Goal: Use online tool/utility: Utilize a website feature to perform a specific function

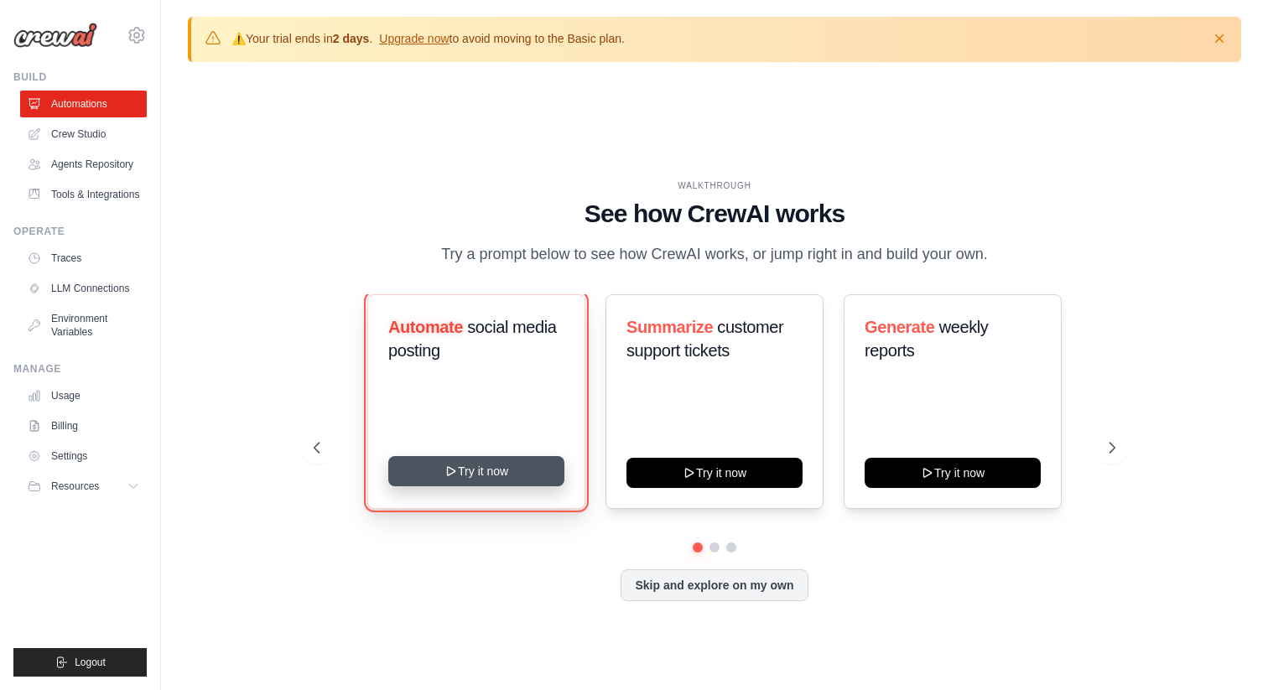
click at [493, 472] on button "Try it now" at bounding box center [476, 471] width 176 height 30
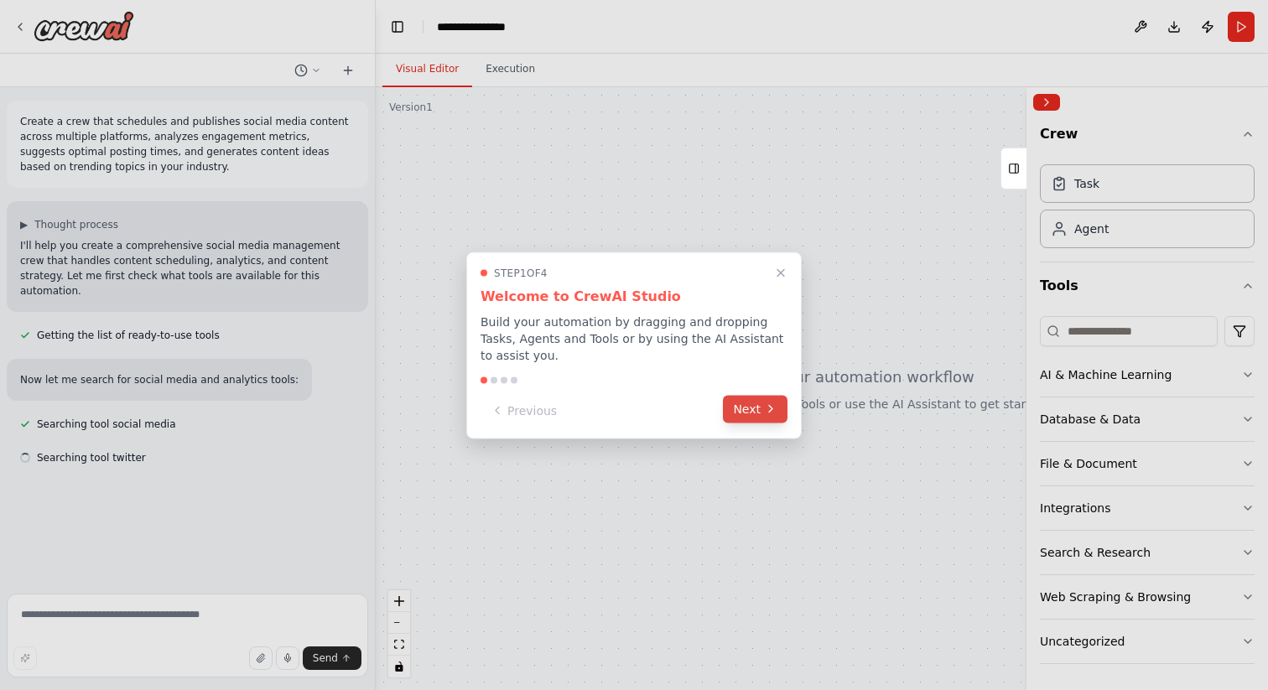
click at [753, 411] on button "Next" at bounding box center [755, 409] width 65 height 28
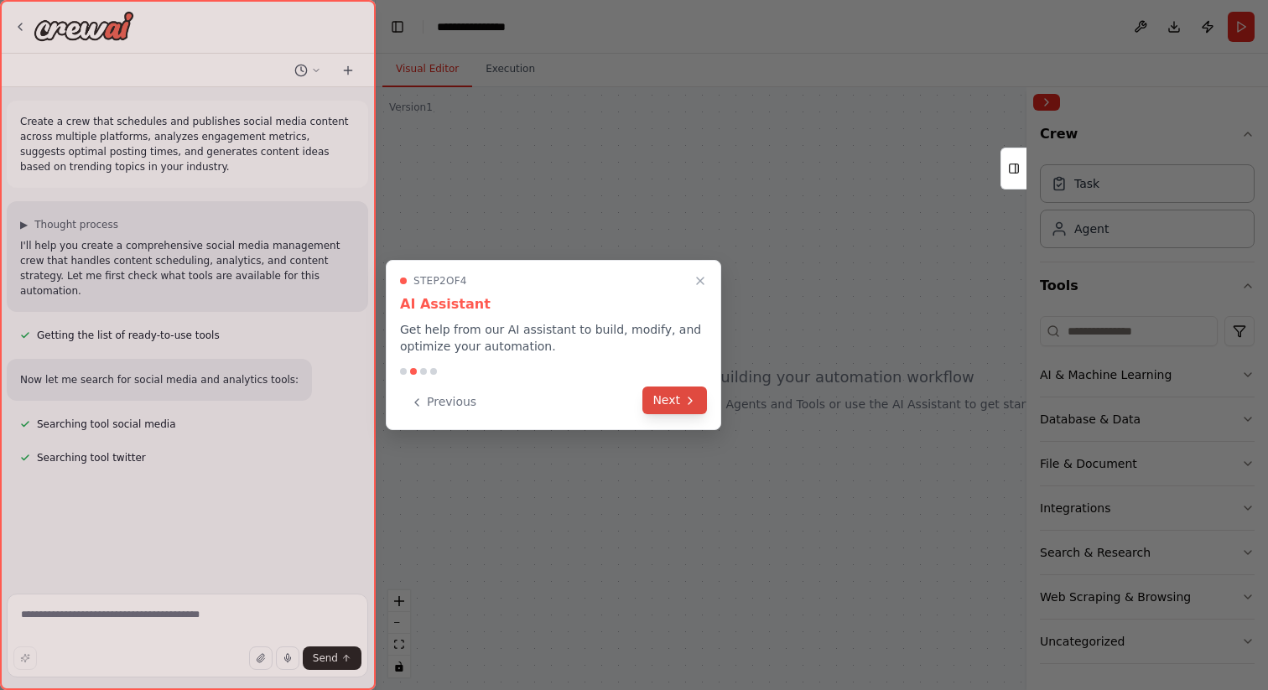
click at [656, 403] on button "Next" at bounding box center [674, 401] width 65 height 28
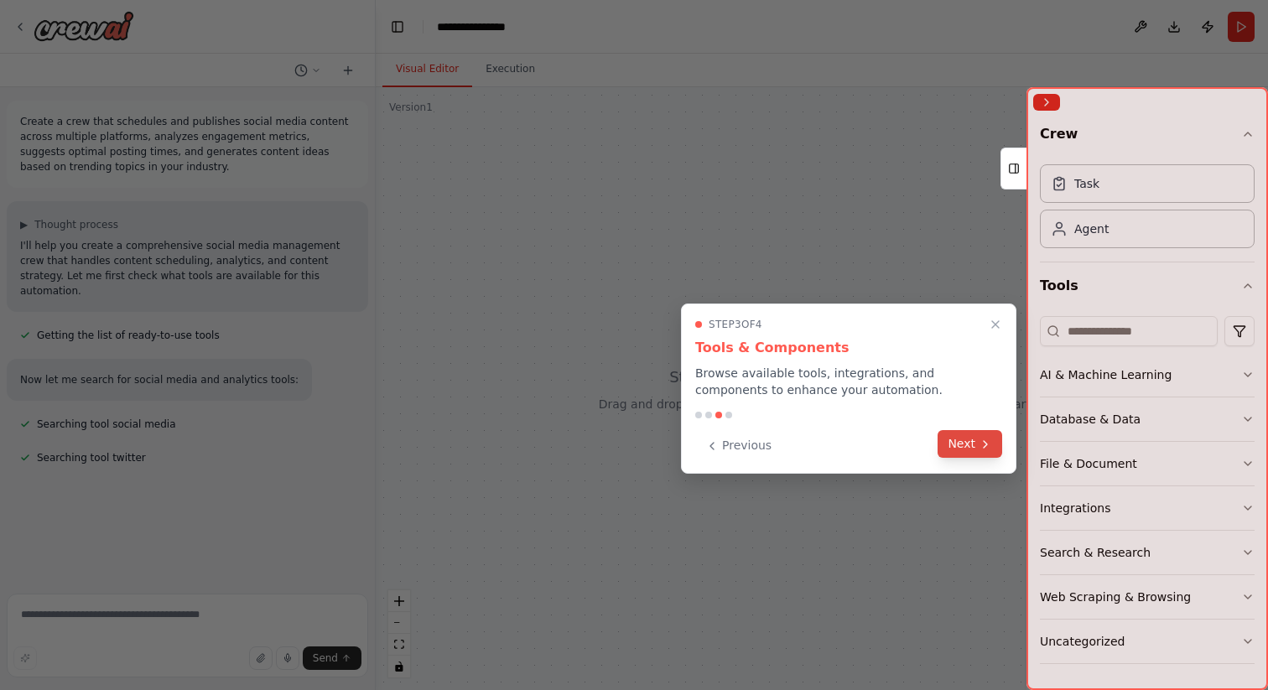
click at [975, 437] on button "Next" at bounding box center [970, 444] width 65 height 28
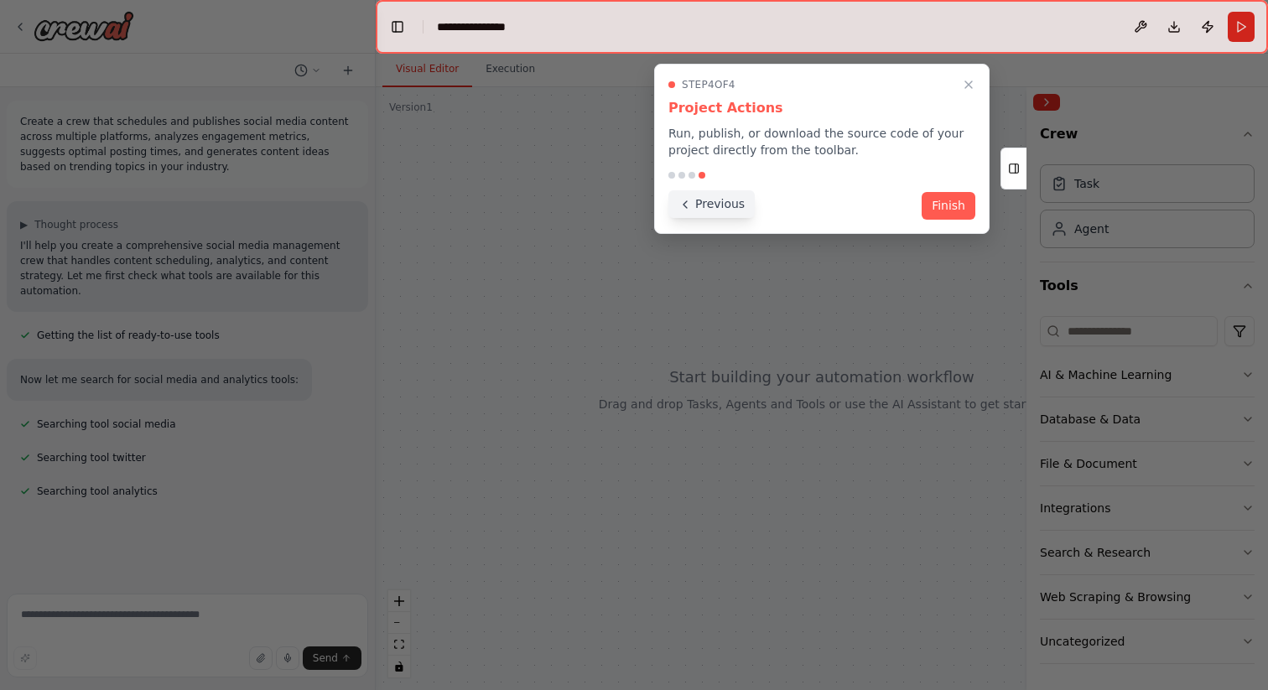
click at [697, 205] on button "Previous" at bounding box center [711, 204] width 86 height 28
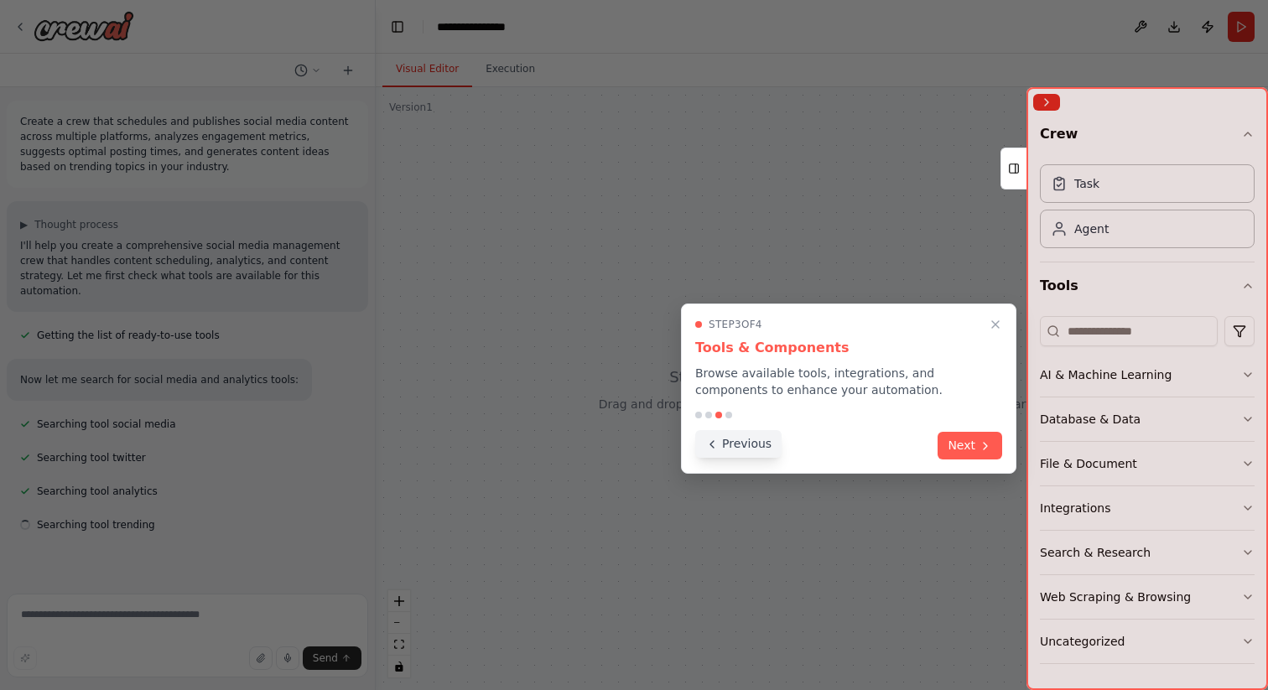
click at [732, 448] on button "Previous" at bounding box center [738, 444] width 86 height 28
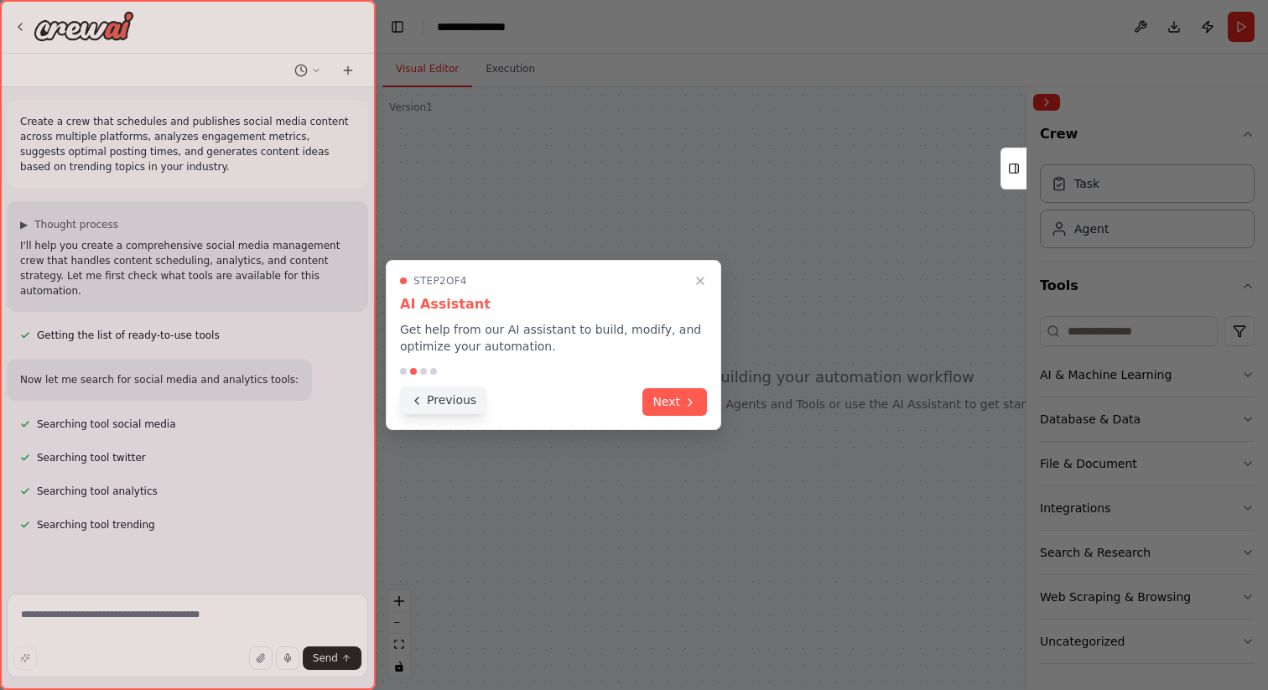
click at [433, 401] on button "Previous" at bounding box center [443, 401] width 86 height 28
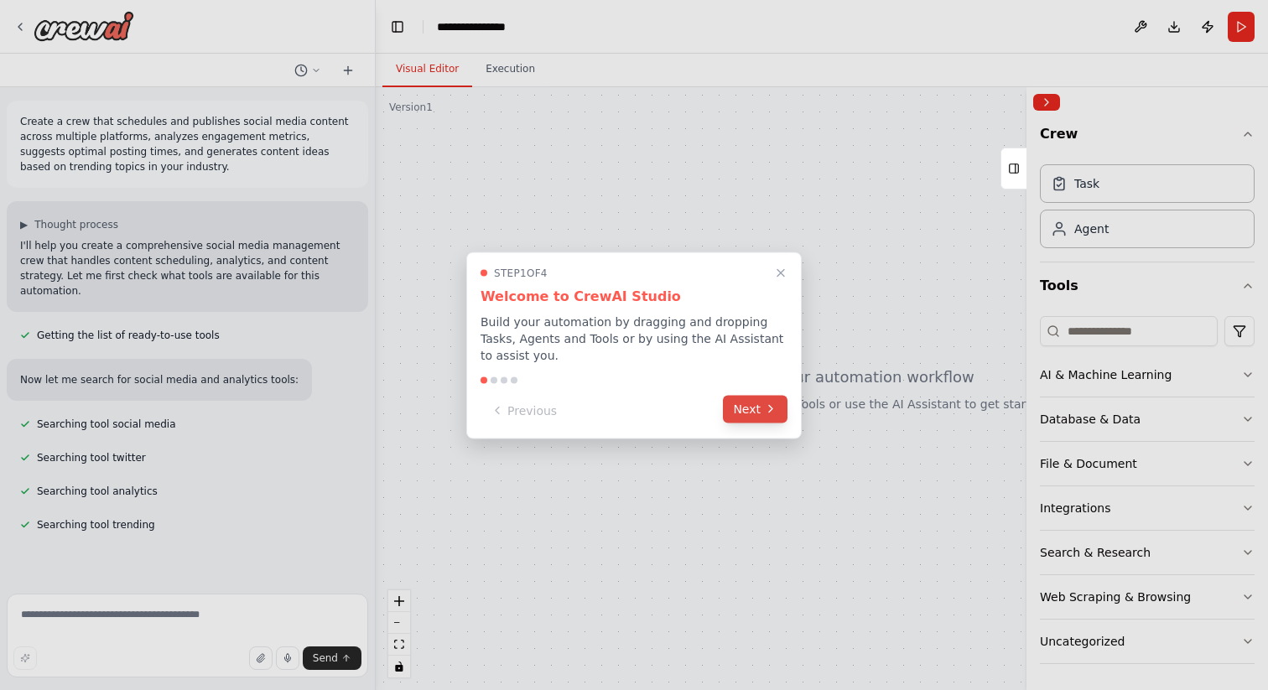
click at [749, 413] on button "Next" at bounding box center [755, 409] width 65 height 28
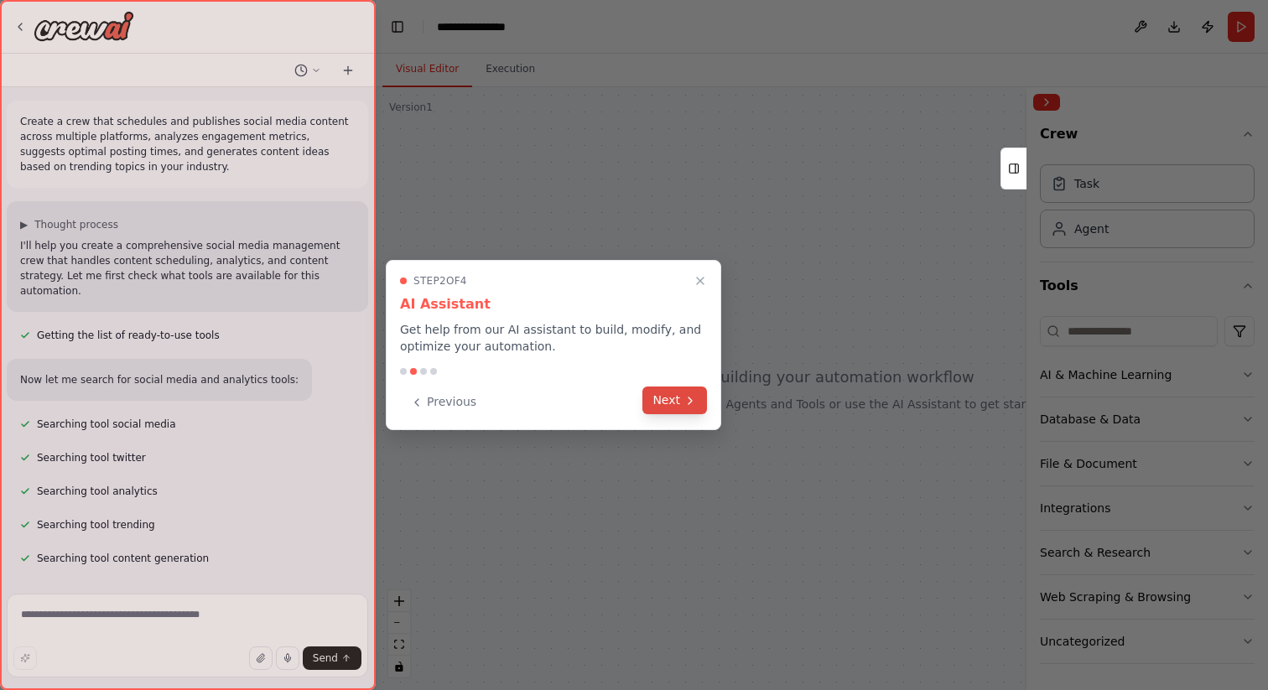
click at [663, 394] on button "Next" at bounding box center [674, 401] width 65 height 28
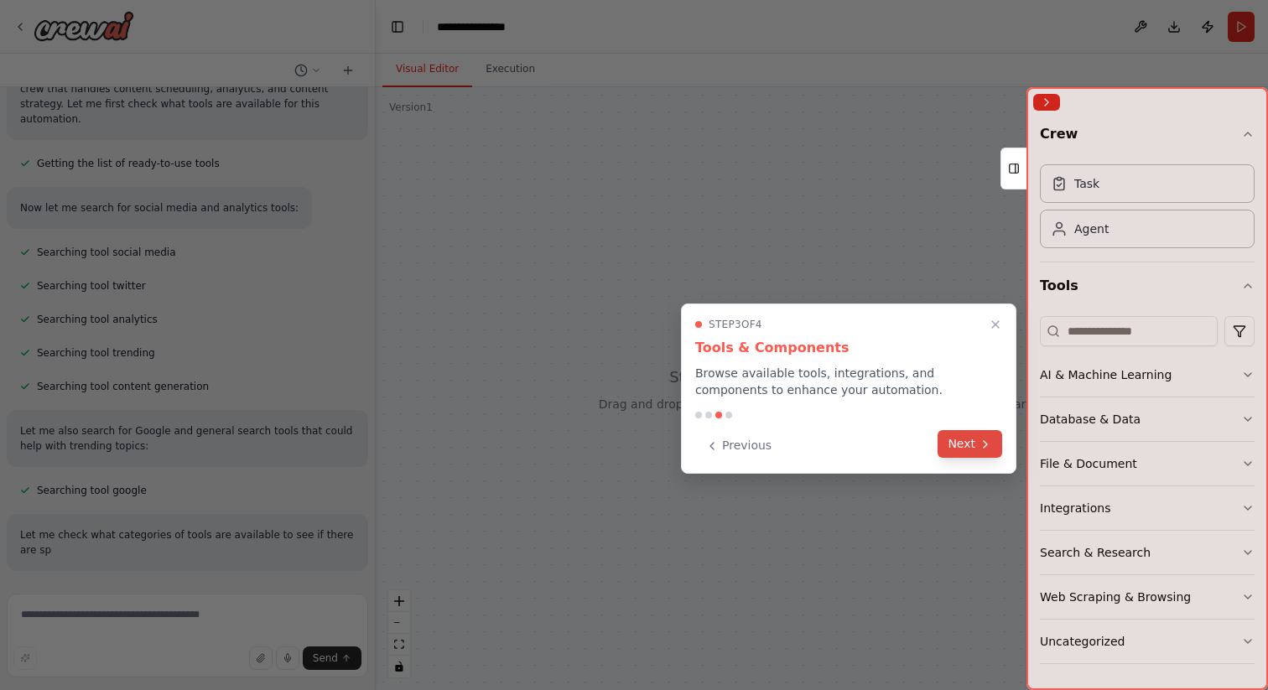
scroll to position [187, 0]
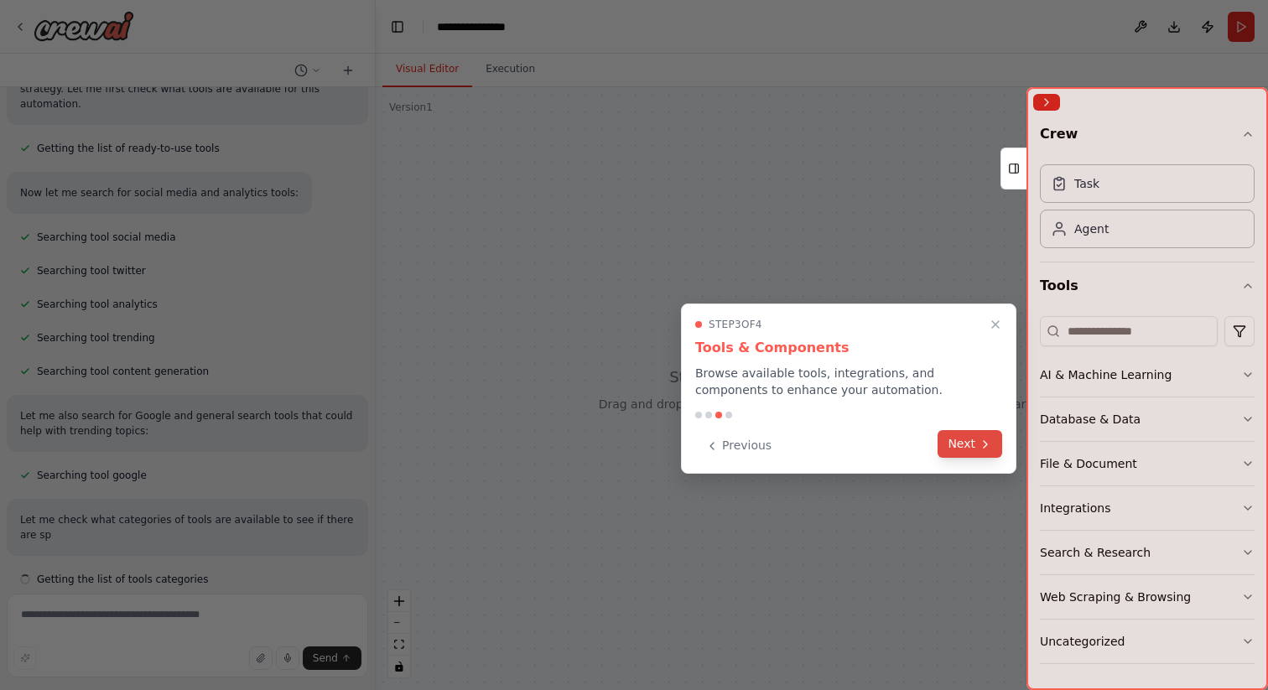
click at [962, 448] on button "Next" at bounding box center [970, 444] width 65 height 28
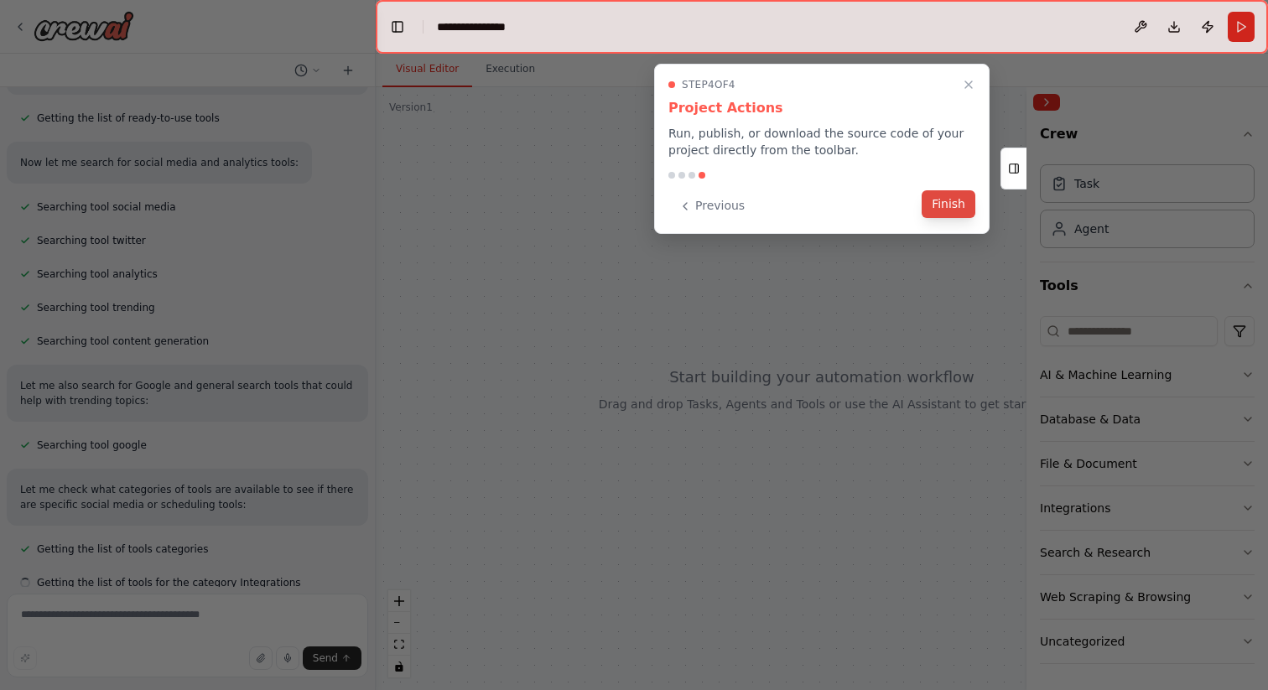
scroll to position [221, 0]
click at [940, 205] on button "Finish" at bounding box center [949, 204] width 54 height 28
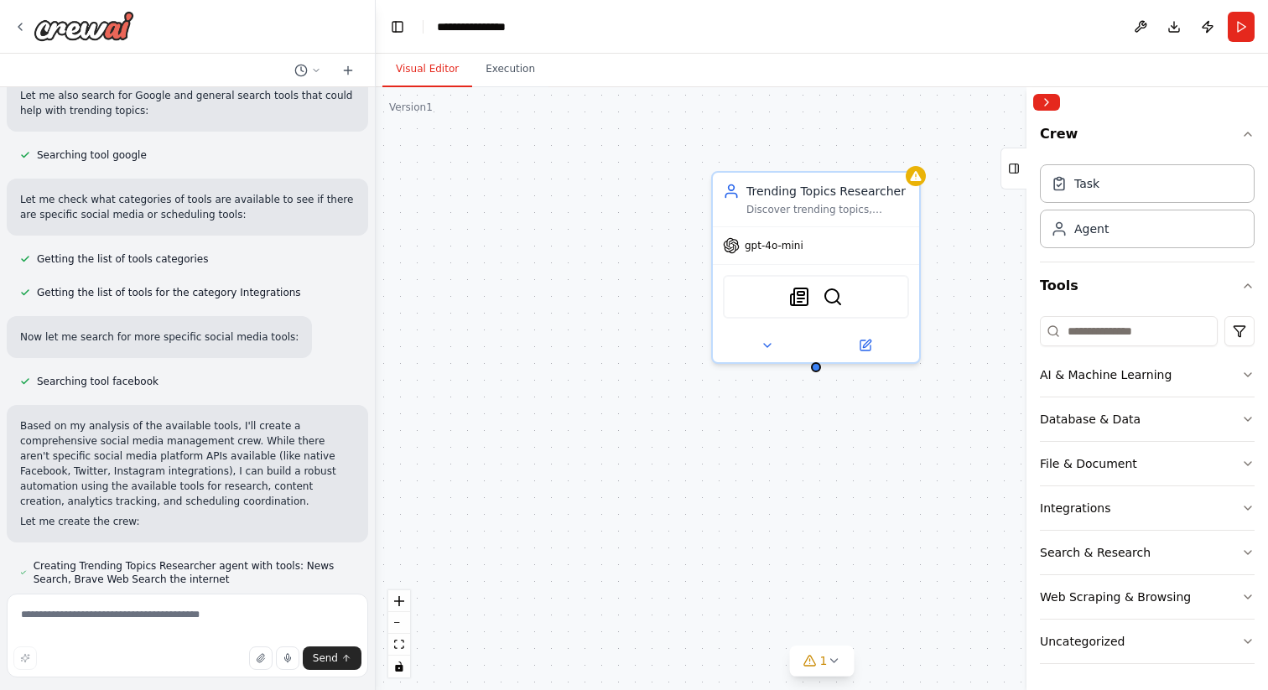
scroll to position [541, 0]
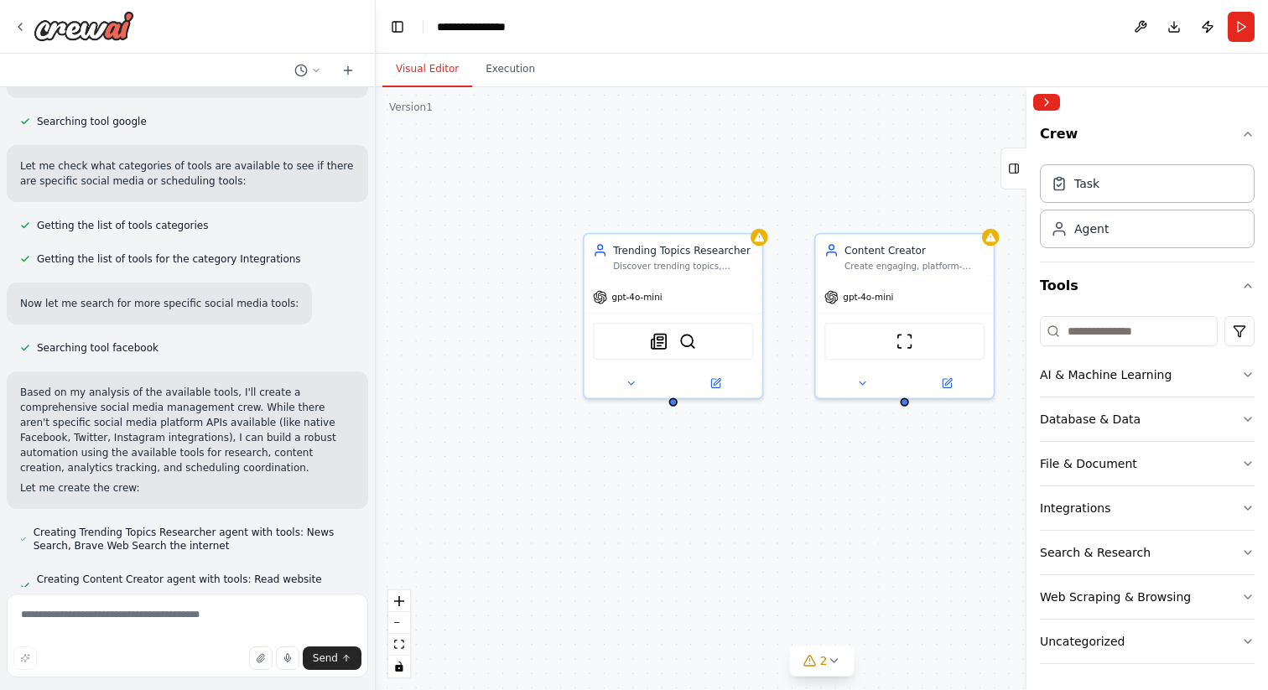
drag, startPoint x: 798, startPoint y: 481, endPoint x: 691, endPoint y: 523, distance: 114.5
click at [691, 523] on div "Trending Topics Researcher Discover trending topics, hashtags, and industry new…" at bounding box center [822, 388] width 892 height 603
click at [677, 408] on div "Trending Topics Researcher Discover trending topics, hashtags, and industry new…" at bounding box center [822, 388] width 892 height 603
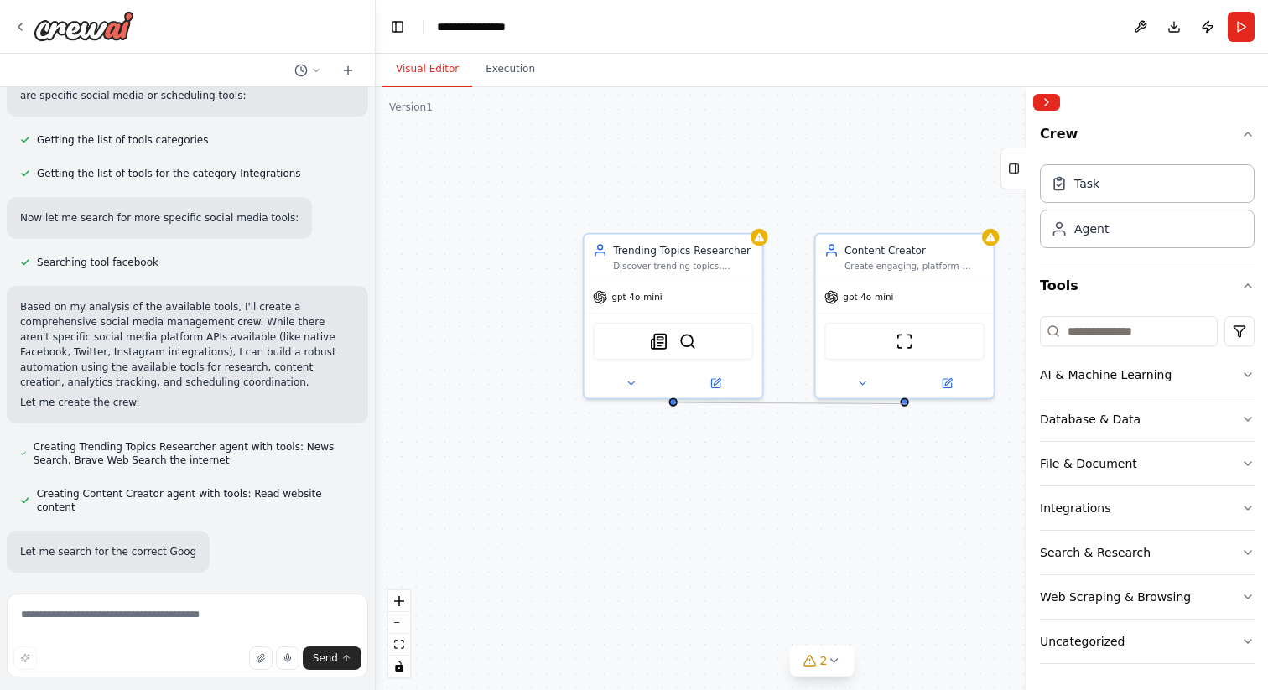
scroll to position [630, 0]
drag, startPoint x: 674, startPoint y: 401, endPoint x: 679, endPoint y: 476, distance: 75.6
click at [679, 476] on div "Trending Topics Researcher Discover trending topics, hashtags, and industry new…" at bounding box center [822, 388] width 892 height 603
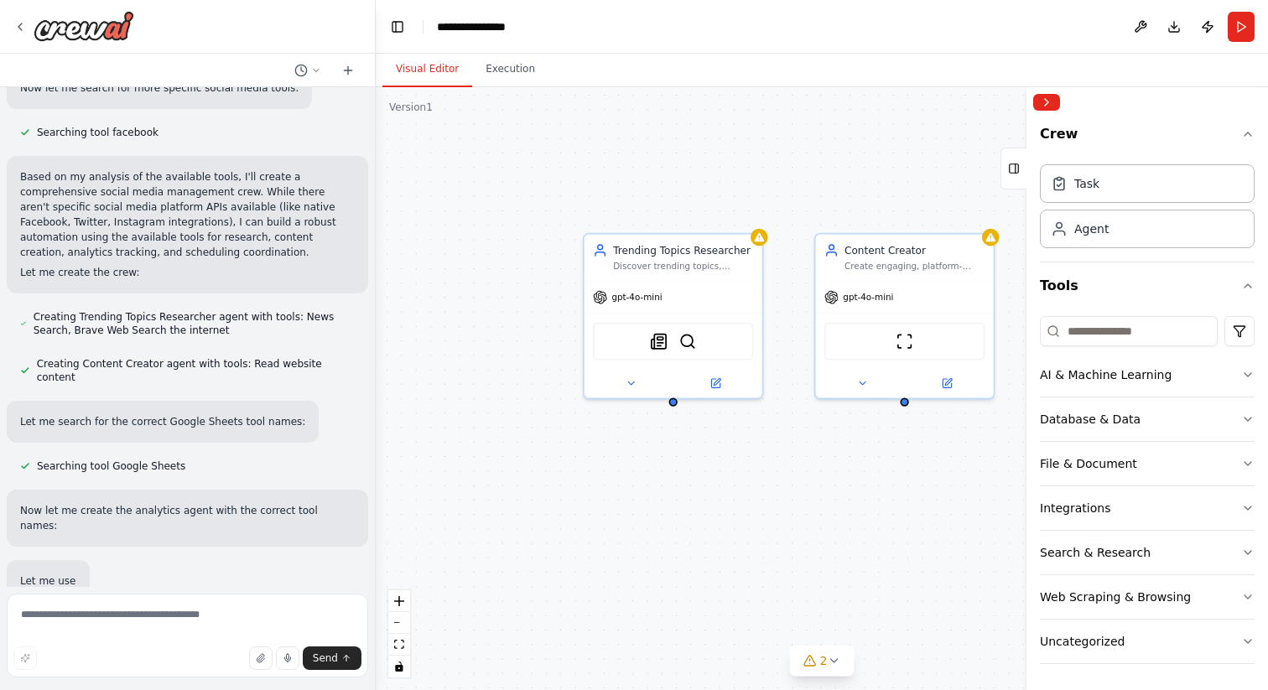
scroll to position [788, 0]
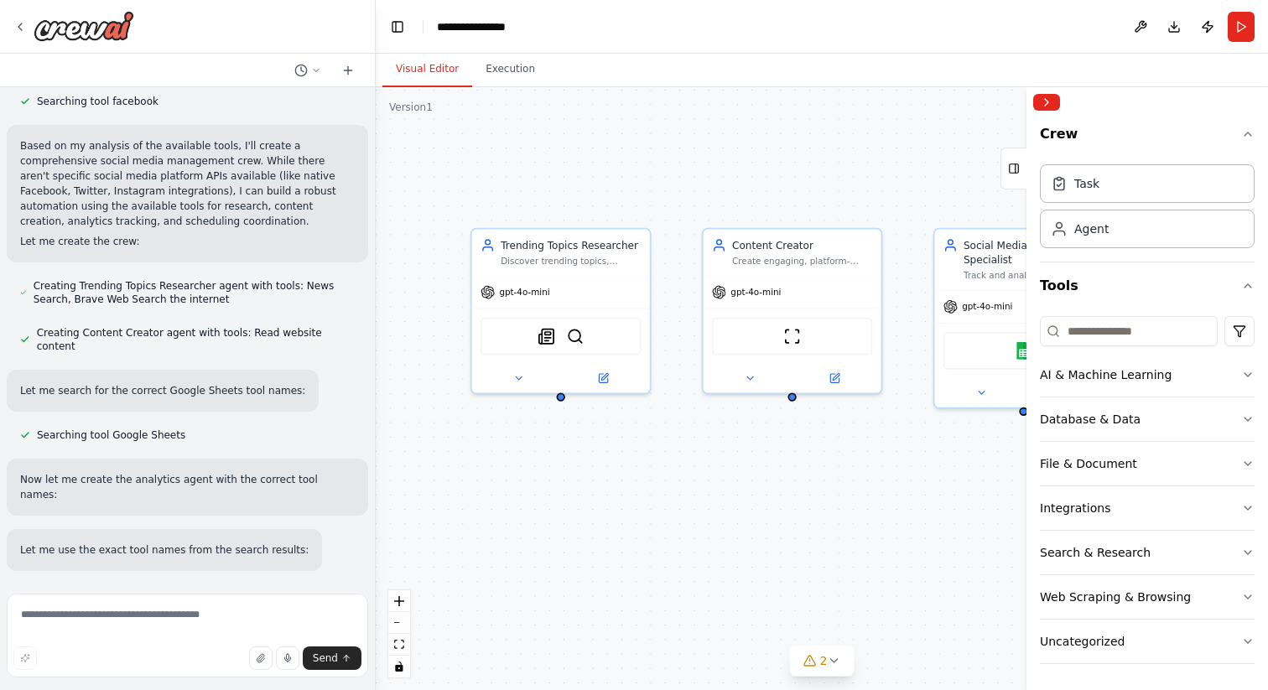
drag, startPoint x: 679, startPoint y: 476, endPoint x: 566, endPoint y: 471, distance: 112.5
click at [566, 471] on div "Trending Topics Researcher Discover trending topics, hashtags, and industry new…" at bounding box center [822, 388] width 892 height 603
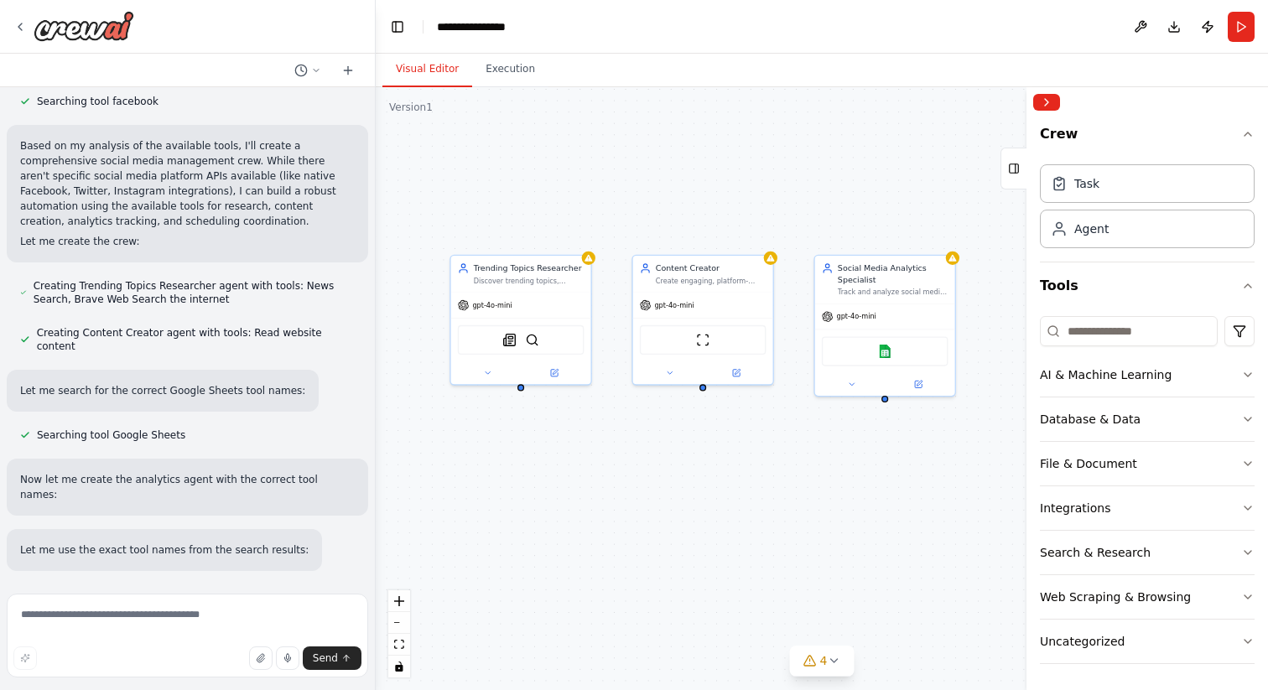
drag, startPoint x: 861, startPoint y: 486, endPoint x: 820, endPoint y: 461, distance: 48.2
click at [820, 461] on div "Trending Topics Researcher Discover trending topics, hashtags, and industry new…" at bounding box center [822, 388] width 892 height 603
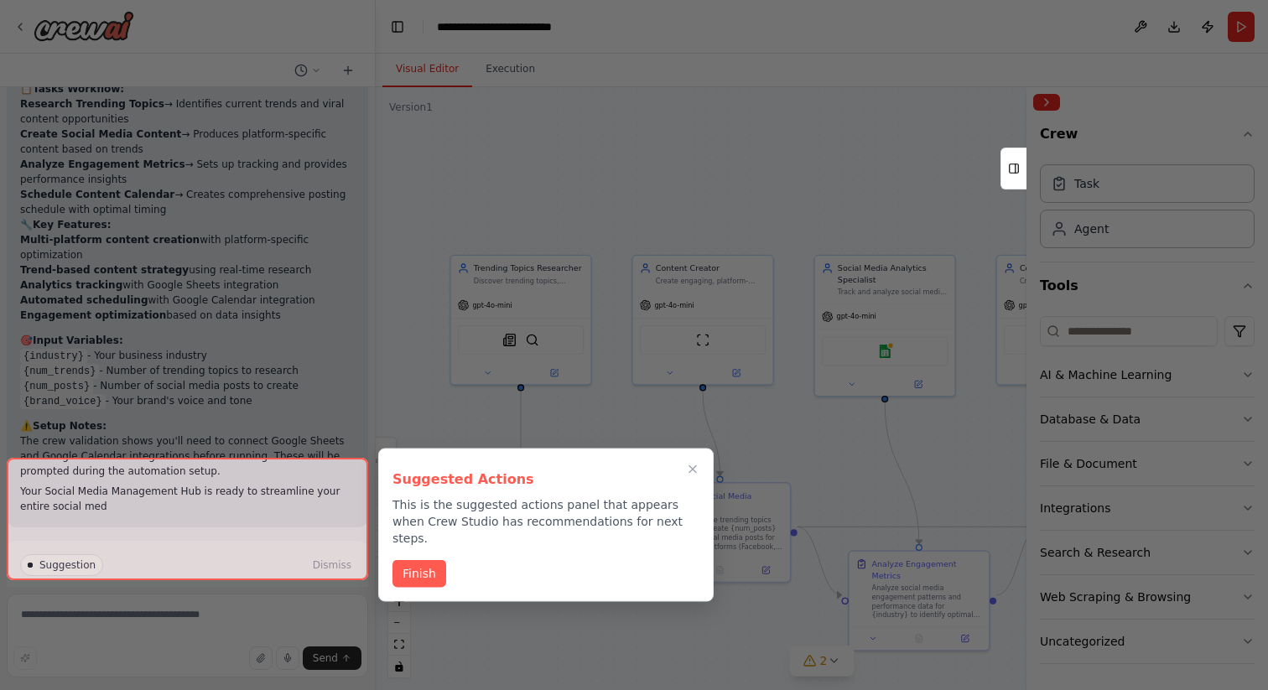
scroll to position [2215, 0]
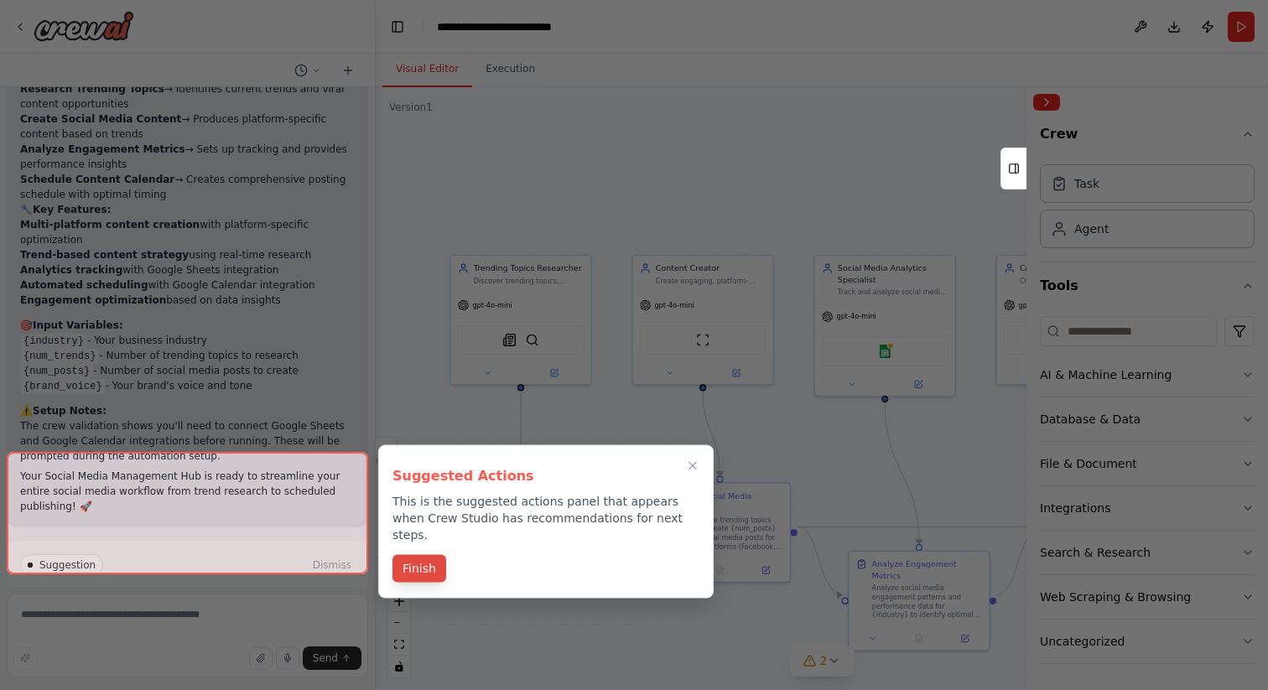
click at [427, 556] on button "Finish" at bounding box center [420, 569] width 54 height 28
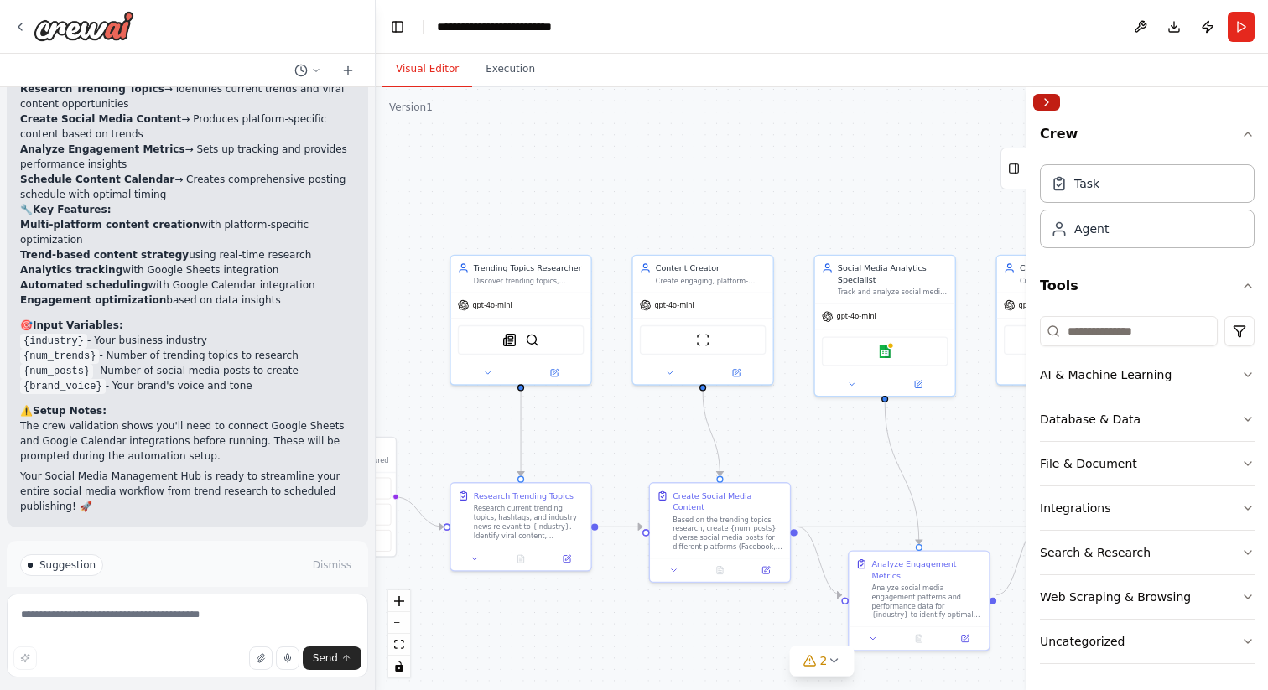
click at [1051, 98] on button "Collapse right sidebar" at bounding box center [1046, 102] width 27 height 17
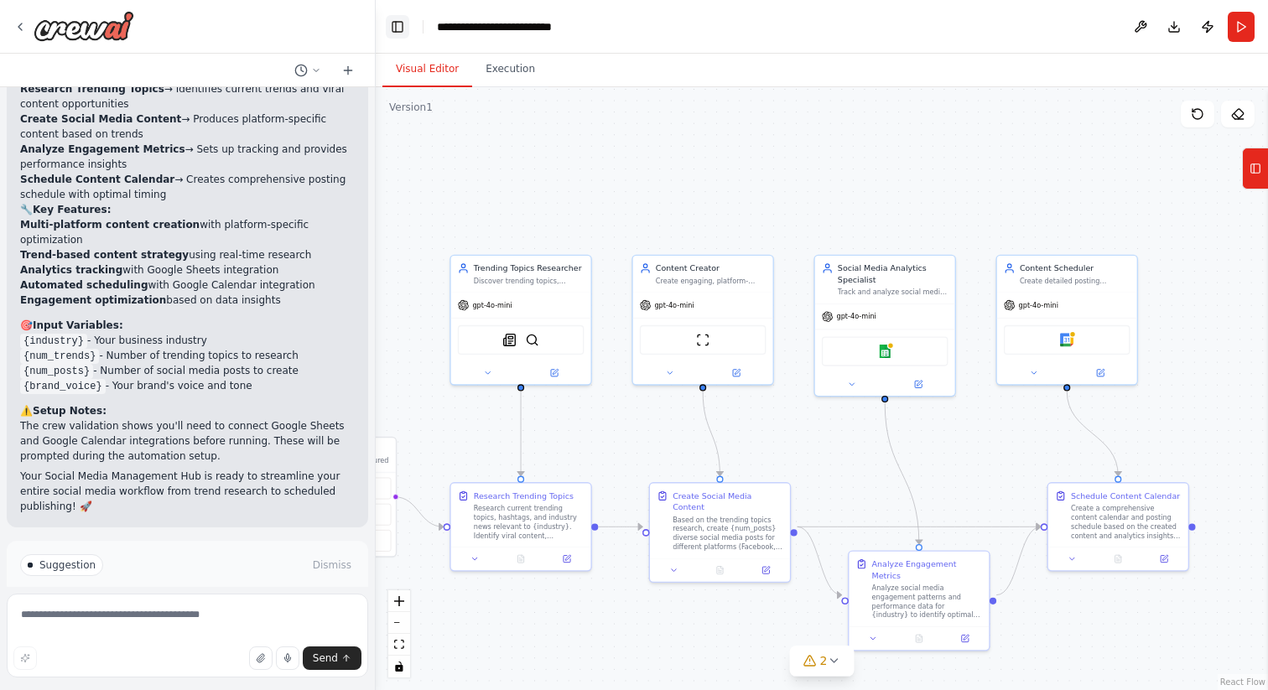
click at [396, 31] on button "Toggle Left Sidebar" at bounding box center [397, 26] width 23 height 23
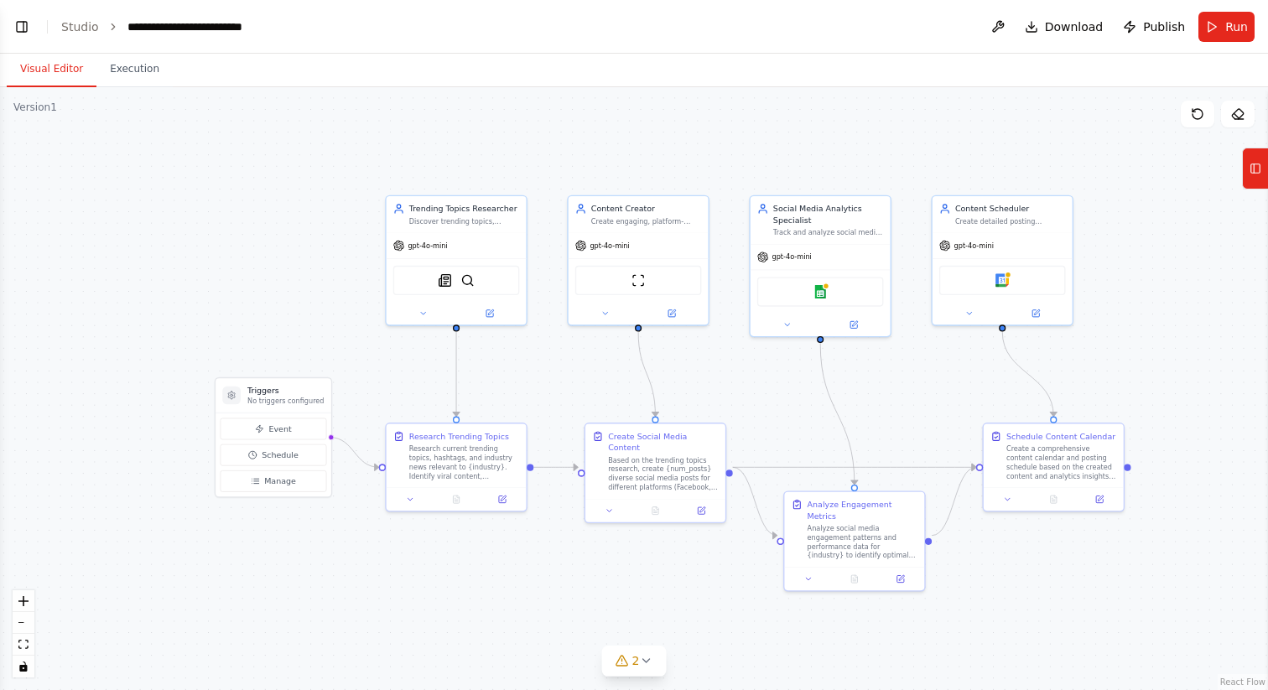
drag, startPoint x: 385, startPoint y: 214, endPoint x: 696, endPoint y: 154, distance: 316.8
click at [696, 154] on div ".deletable-edge-delete-btn { width: 20px; height: 20px; border: 0px solid #ffff…" at bounding box center [634, 388] width 1268 height 603
click at [133, 66] on button "Execution" at bounding box center [134, 69] width 76 height 35
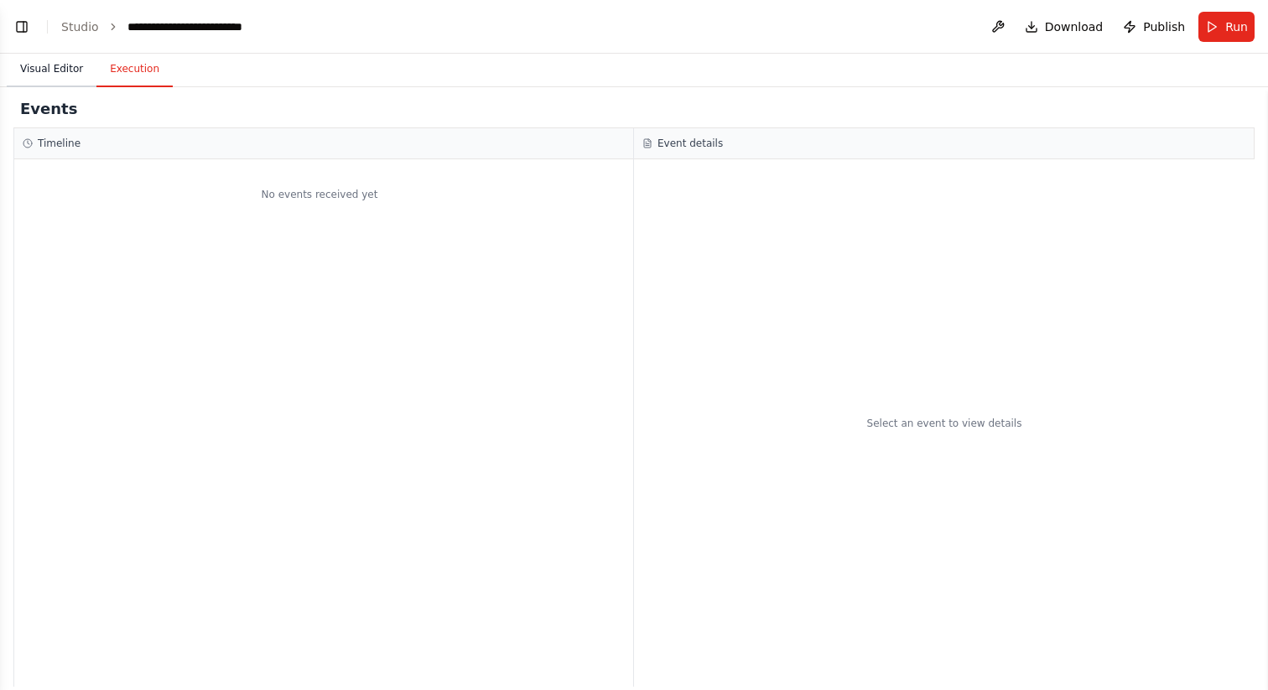
click at [61, 69] on button "Visual Editor" at bounding box center [52, 69] width 90 height 35
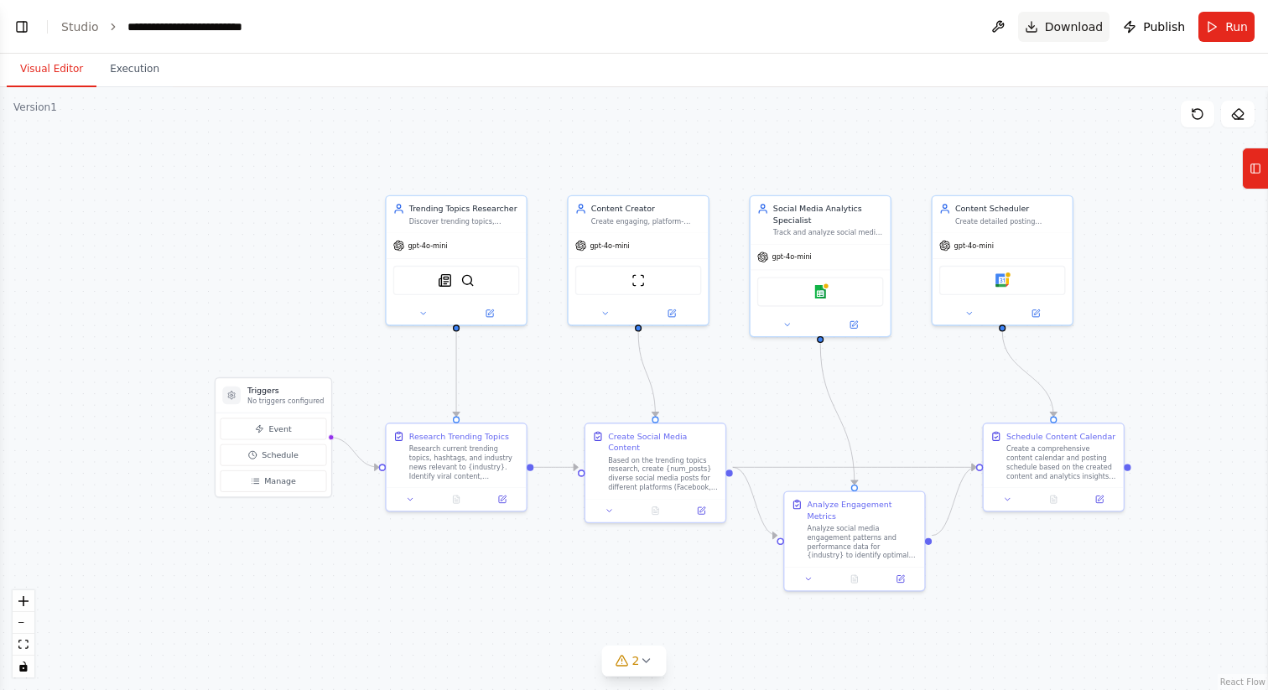
click at [1088, 23] on span "Download" at bounding box center [1074, 26] width 59 height 17
click at [28, 28] on button "Toggle Left Sidebar" at bounding box center [21, 26] width 23 height 23
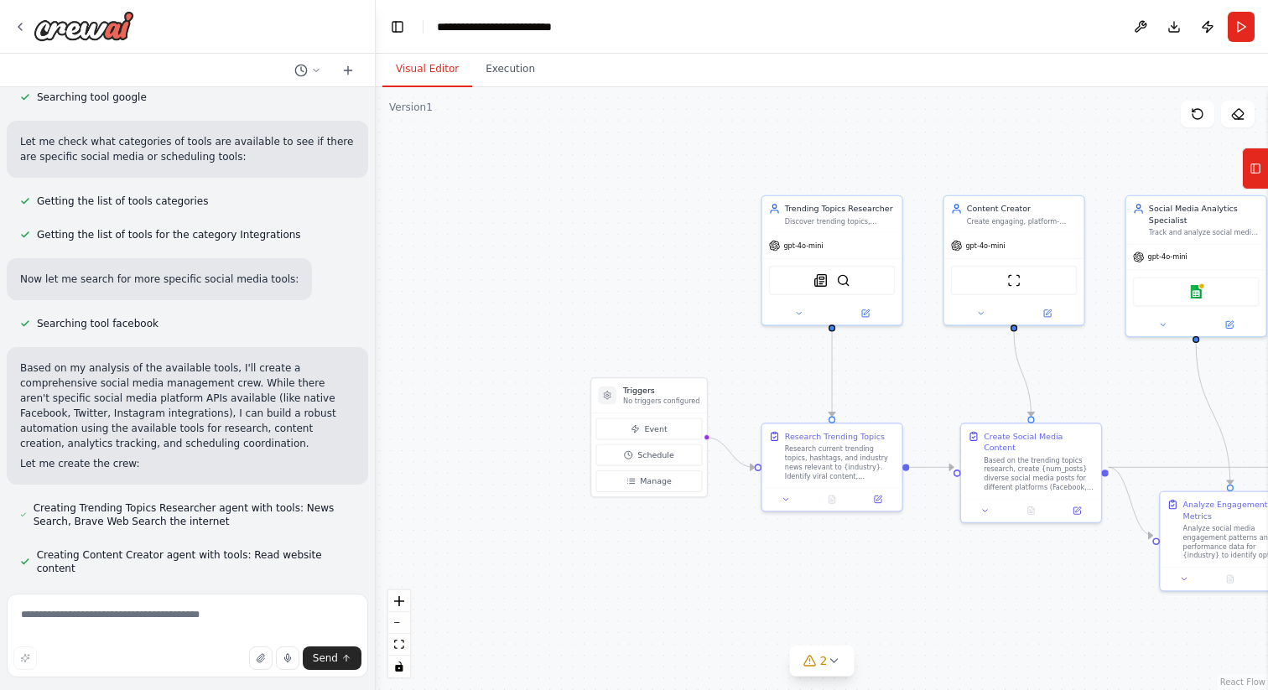
scroll to position [0, 0]
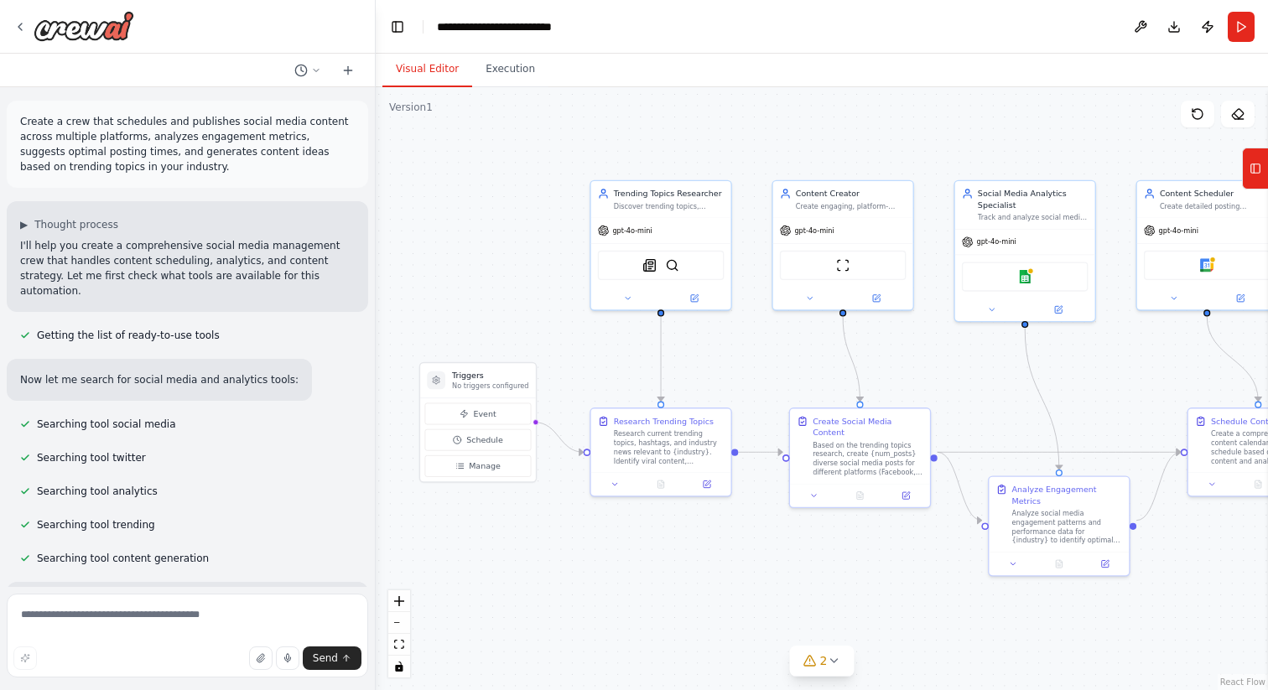
drag, startPoint x: 672, startPoint y: 319, endPoint x: 501, endPoint y: 304, distance: 171.8
click at [501, 304] on div ".deletable-edge-delete-btn { width: 20px; height: 20px; border: 0px solid #ffff…" at bounding box center [822, 388] width 892 height 603
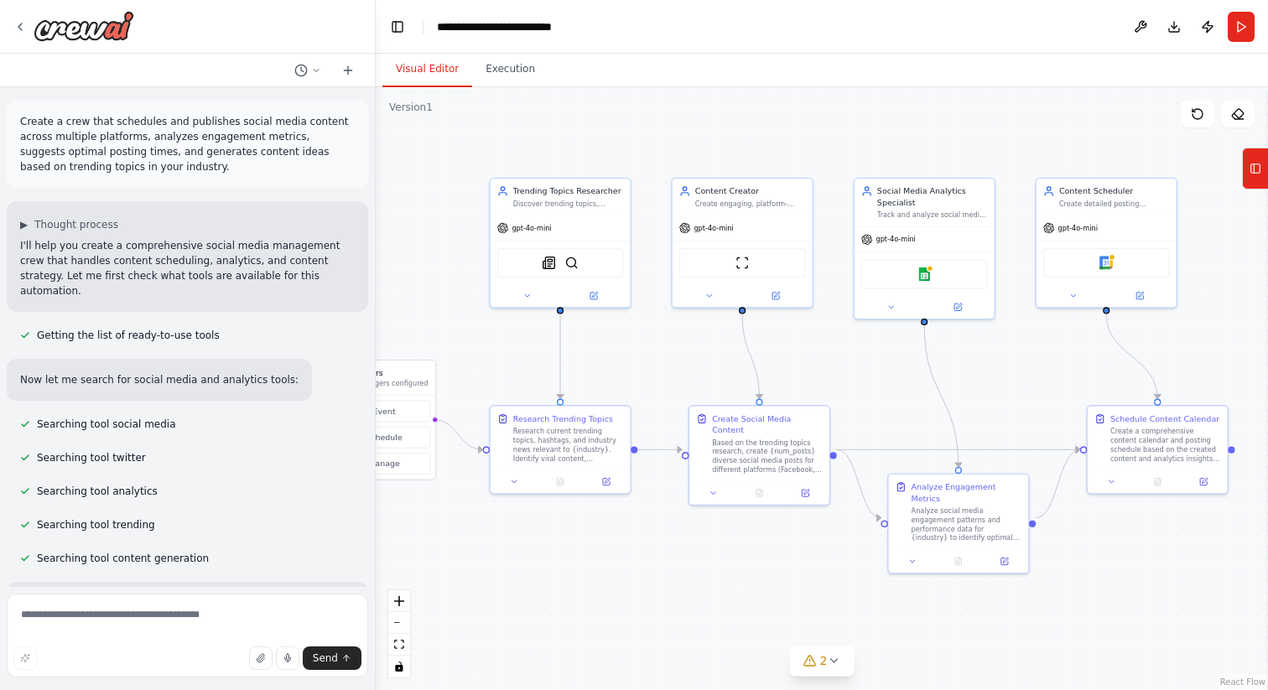
drag, startPoint x: 862, startPoint y: 548, endPoint x: 762, endPoint y: 545, distance: 100.7
click at [762, 545] on div ".deletable-edge-delete-btn { width: 20px; height: 20px; border: 0px solid #ffff…" at bounding box center [822, 388] width 892 height 603
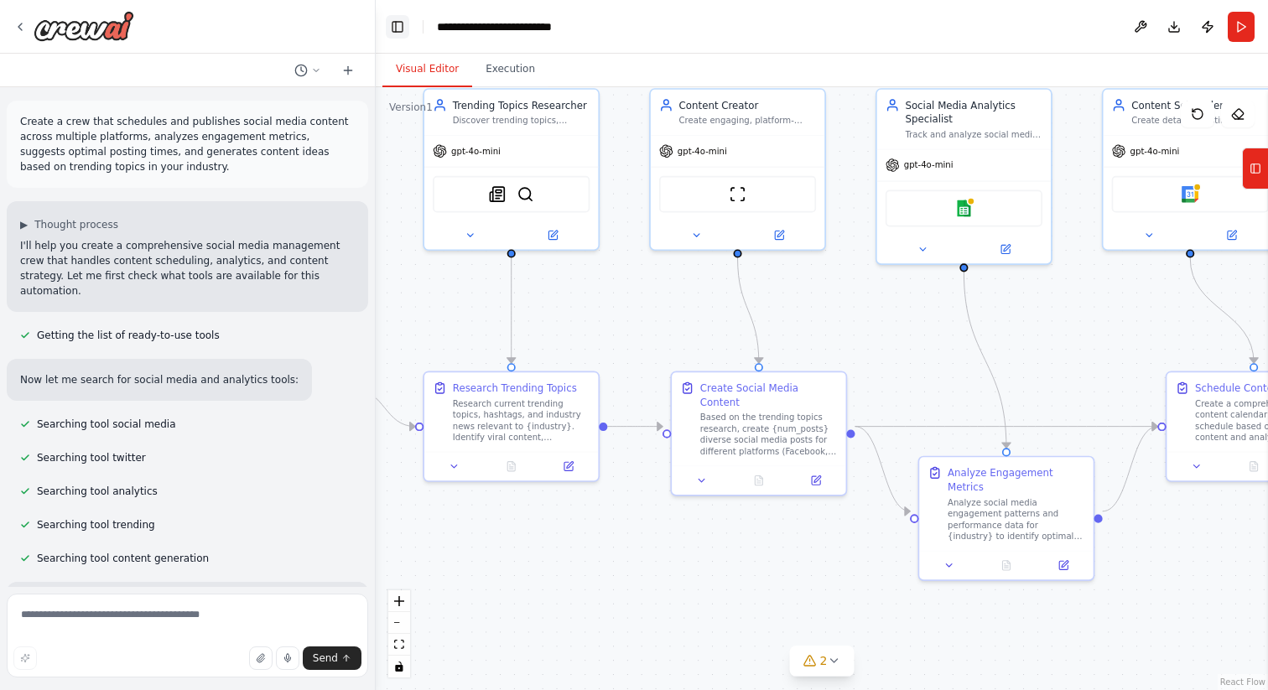
click at [395, 33] on button "Toggle Left Sidebar" at bounding box center [397, 26] width 23 height 23
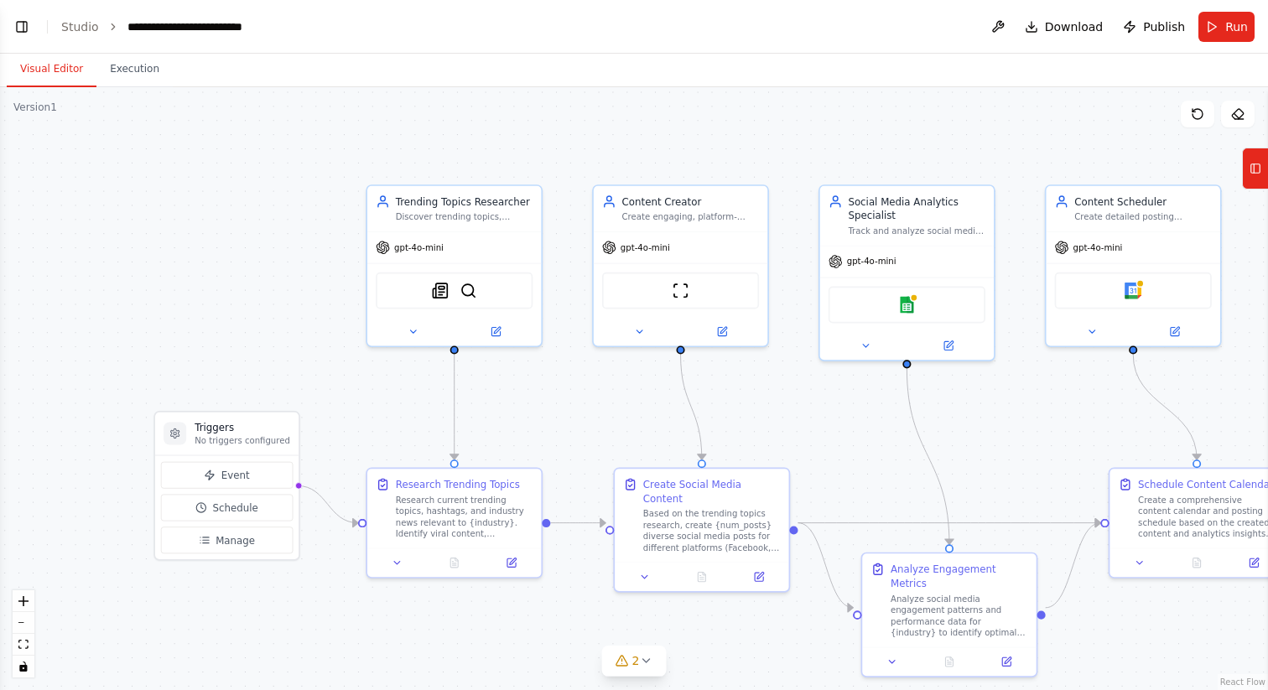
drag, startPoint x: 485, startPoint y: 279, endPoint x: 804, endPoint y: 375, distance: 333.5
click at [804, 375] on div ".deletable-edge-delete-btn { width: 20px; height: 20px; border: 0px solid #ffff…" at bounding box center [634, 388] width 1268 height 603
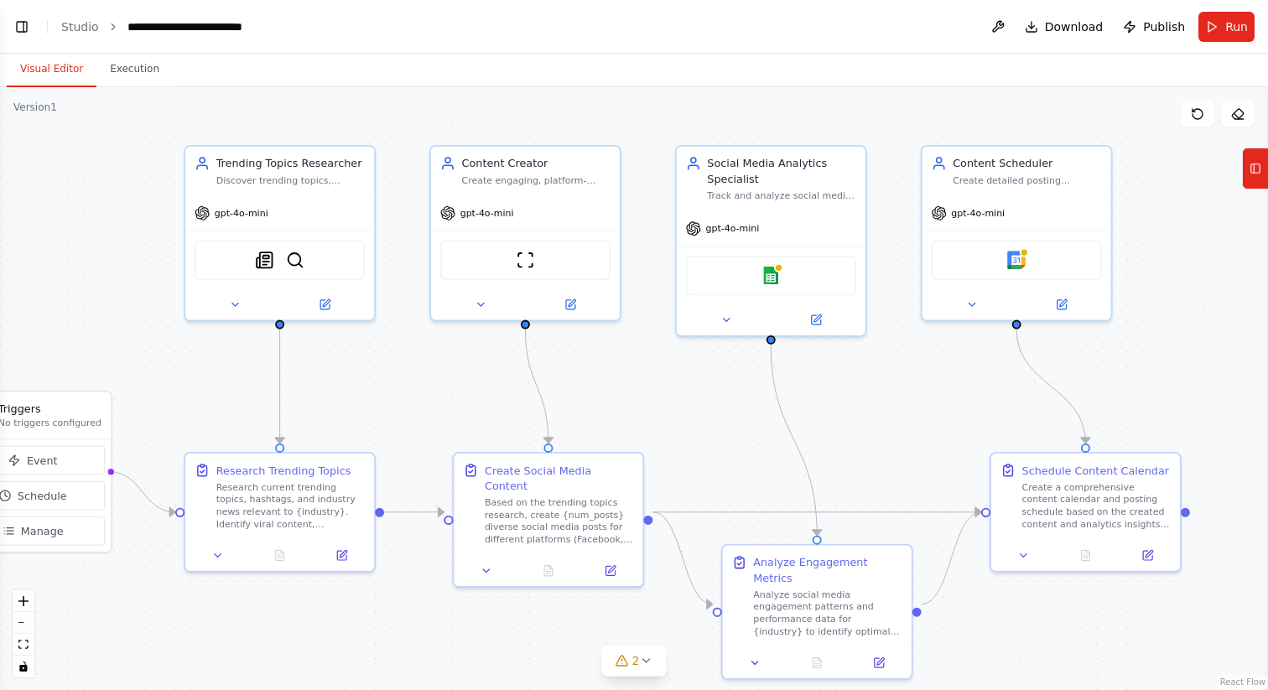
drag, startPoint x: 594, startPoint y: 580, endPoint x: 430, endPoint y: 575, distance: 163.6
click at [430, 575] on div ".deletable-edge-delete-btn { width: 20px; height: 20px; border: 0px solid #ffff…" at bounding box center [634, 388] width 1268 height 603
click at [27, 30] on button "Toggle Left Sidebar" at bounding box center [21, 26] width 23 height 23
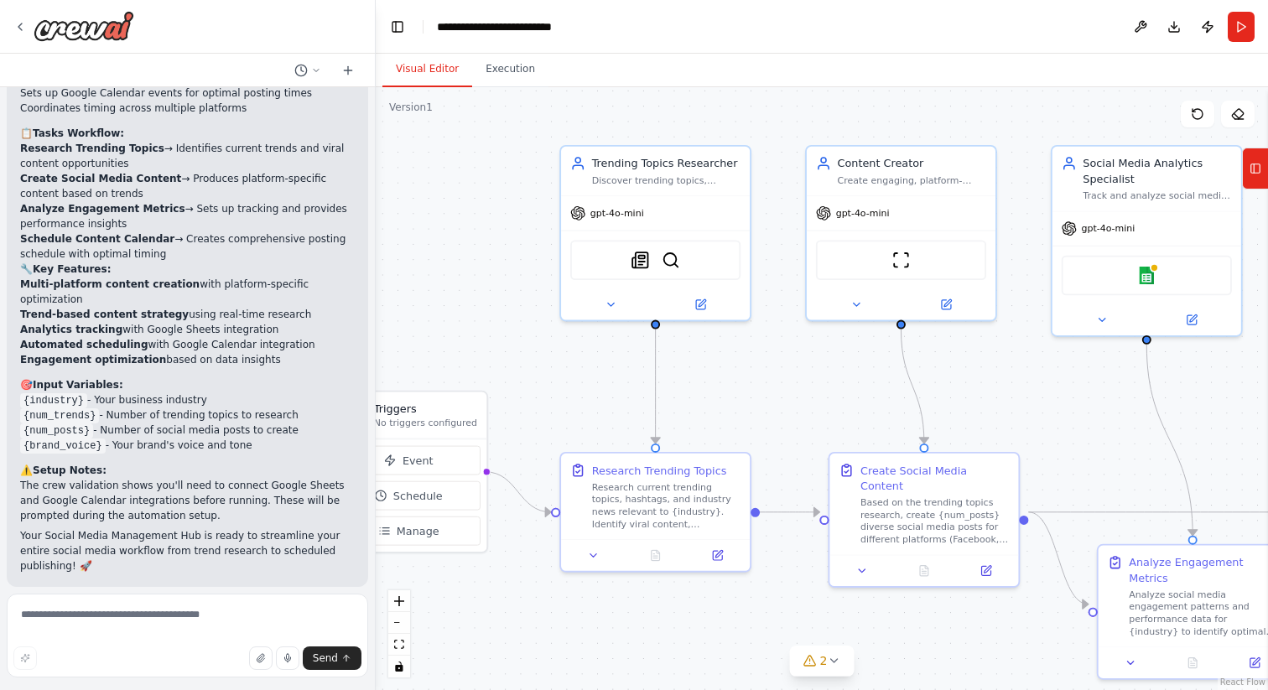
scroll to position [2215, 0]
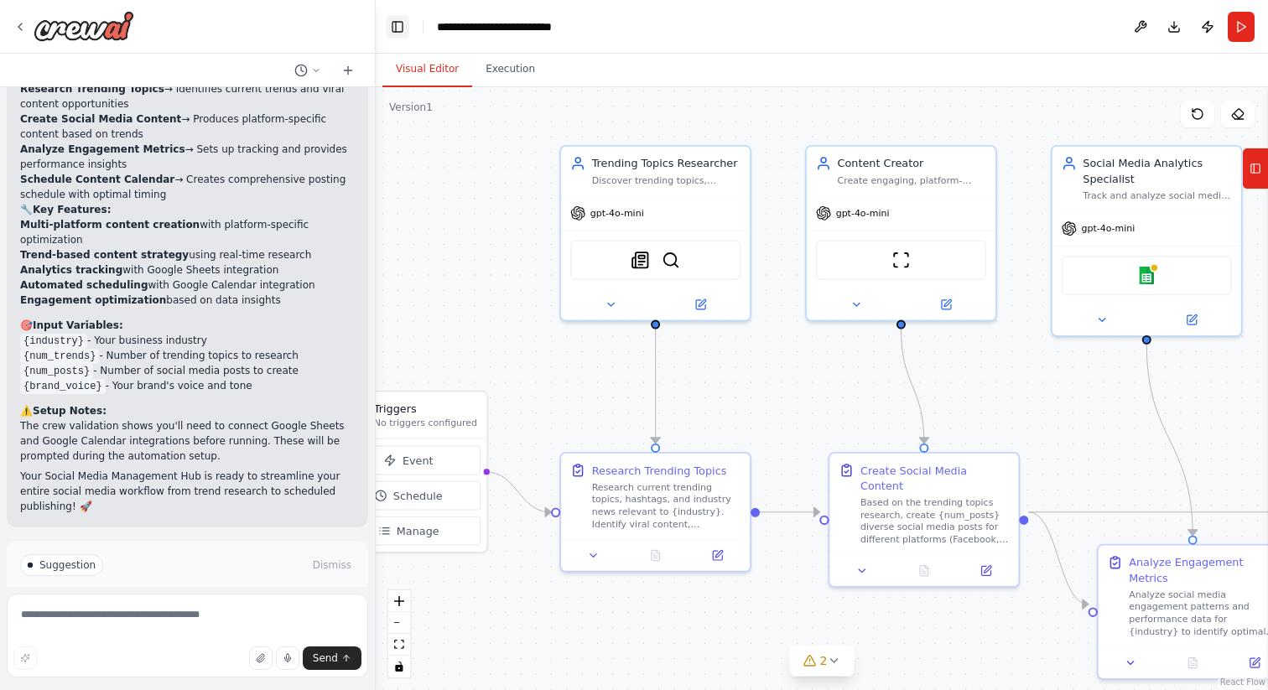
click at [406, 31] on button "Toggle Left Sidebar" at bounding box center [397, 26] width 23 height 23
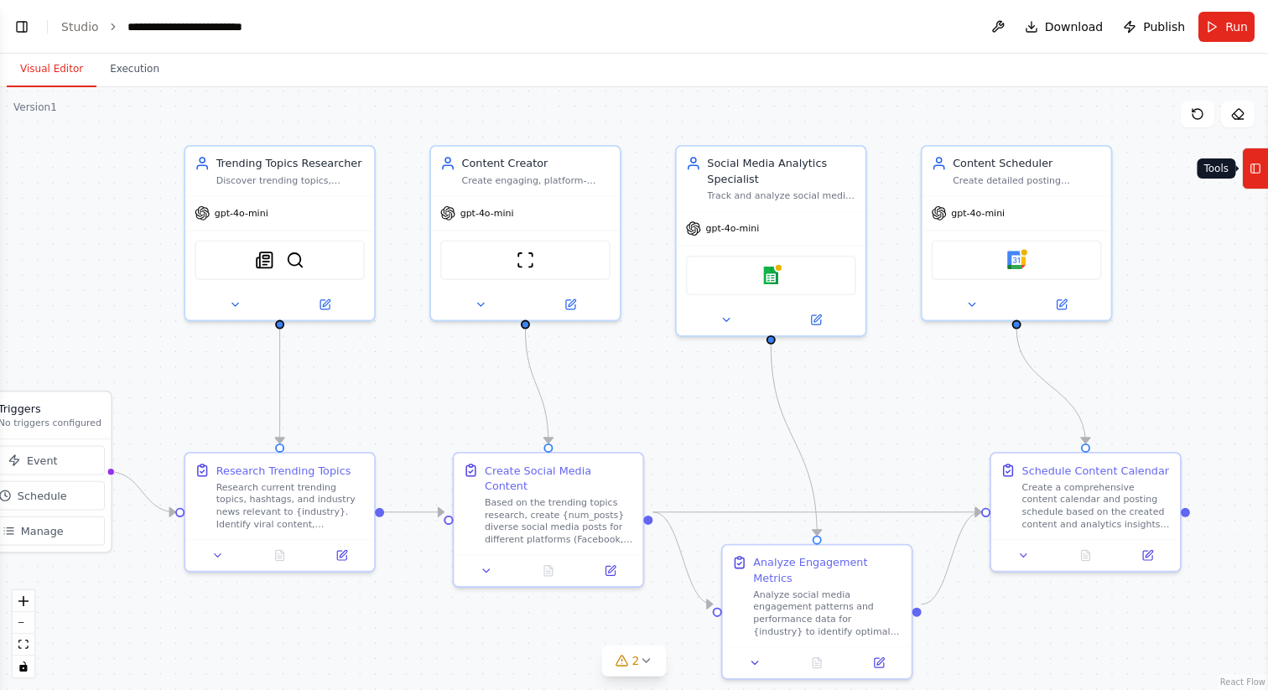
click at [1251, 163] on icon at bounding box center [1256, 168] width 12 height 27
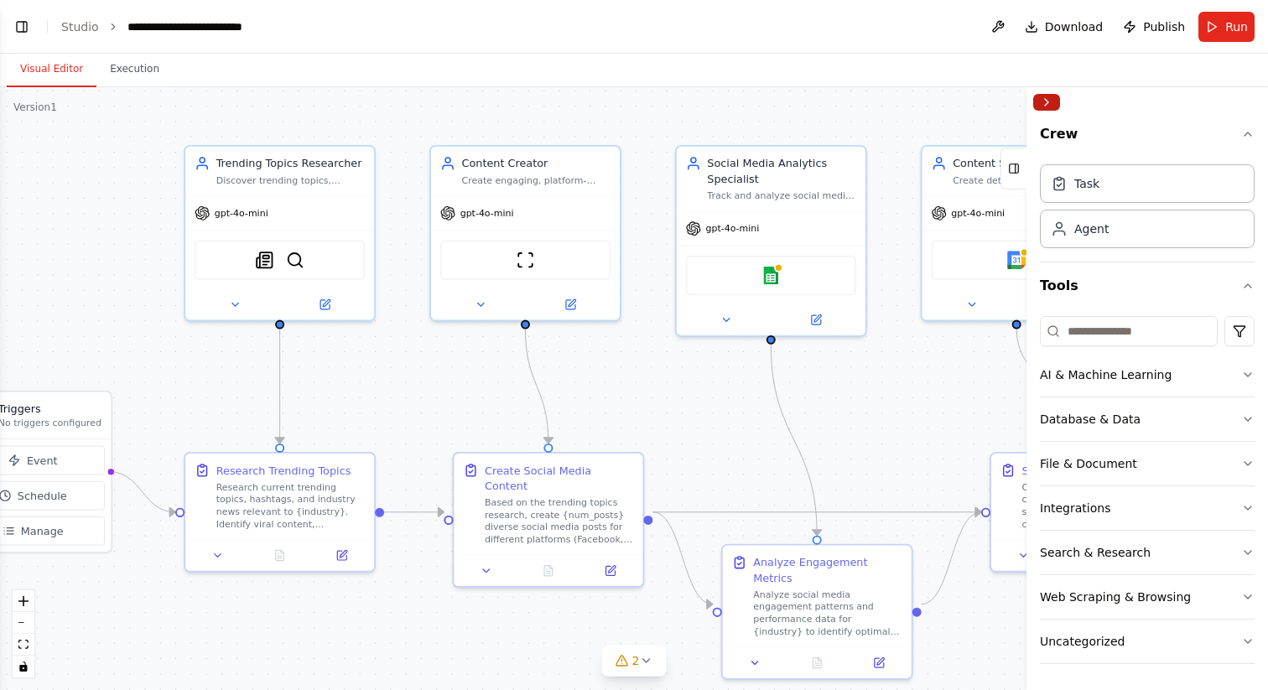
click at [1054, 103] on button "Collapse right sidebar" at bounding box center [1046, 102] width 27 height 17
